Goal: Register for event/course

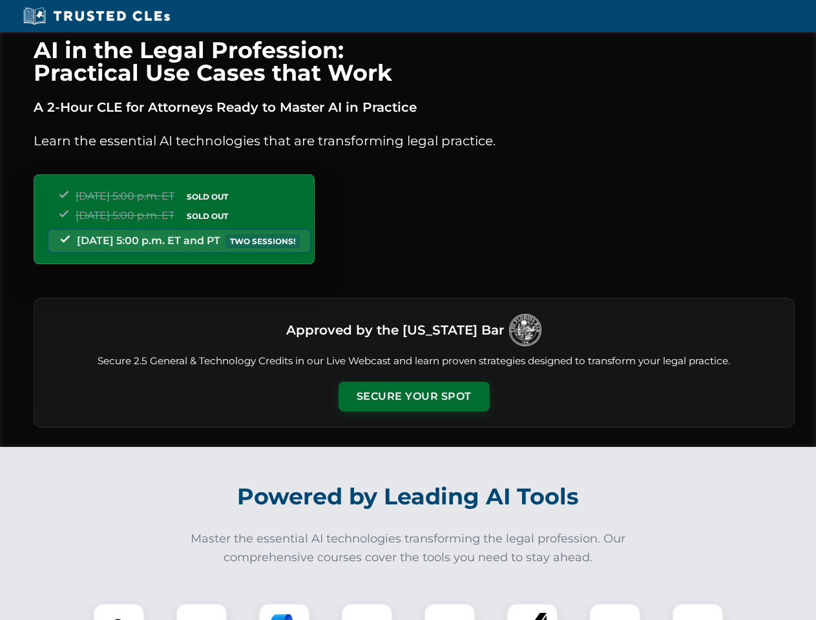
click at [413, 397] on button "Secure Your Spot" at bounding box center [414, 397] width 151 height 30
click at [119, 612] on img at bounding box center [118, 628] width 37 height 37
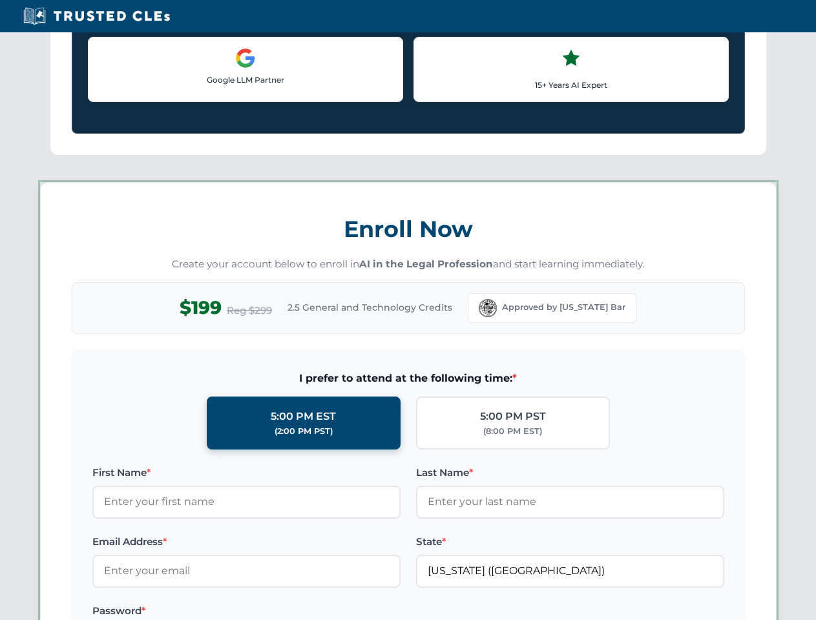
click at [284, 612] on label "Password *" at bounding box center [246, 611] width 308 height 16
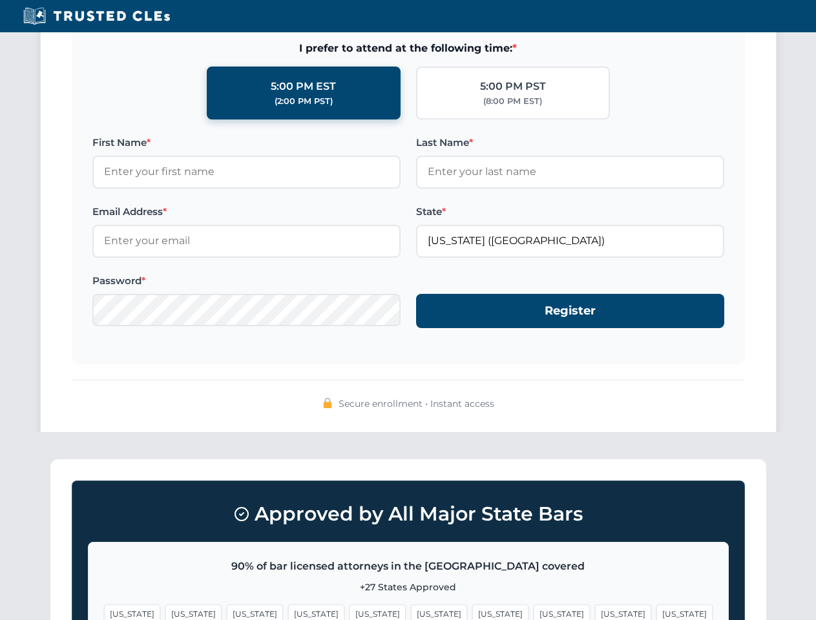
click at [595, 612] on span "[US_STATE]" at bounding box center [623, 614] width 56 height 19
